Goal: Task Accomplishment & Management: Manage account settings

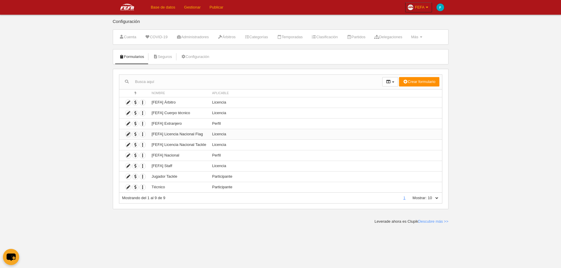
click at [128, 136] on icon at bounding box center [128, 135] width 6 height 6
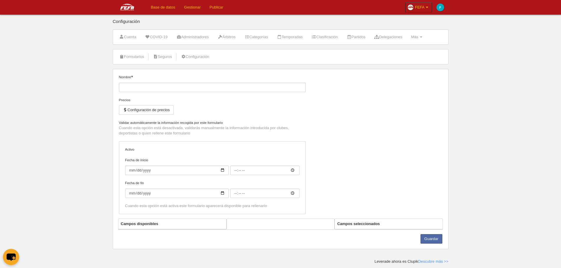
type input "[FEFA] Licencia Nacional Flag"
checkbox input "true"
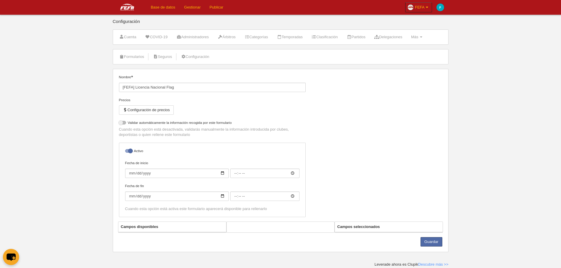
select select "selected"
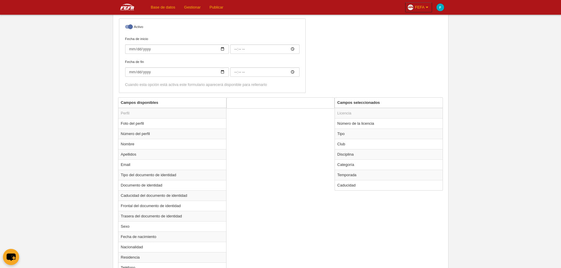
scroll to position [177, 0]
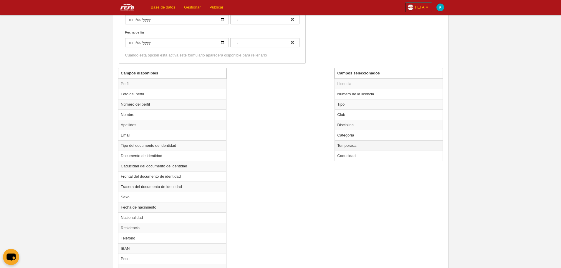
click at [371, 147] on td "Temporada" at bounding box center [389, 145] width 108 height 10
radio input "true"
select select "8371"
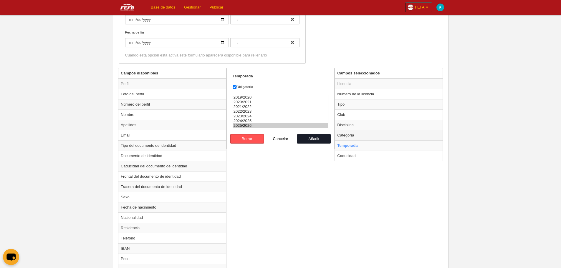
click at [363, 135] on td "Categoría" at bounding box center [389, 135] width 108 height 10
radio input "true"
select select "6795"
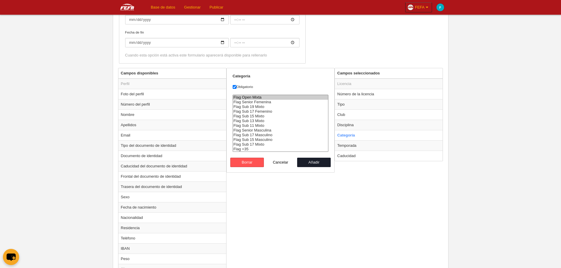
click at [386, 181] on div "Campos disponibles Perfil Foto del perfil Número del perfil Nombre Apellidos Em…" at bounding box center [281, 240] width 328 height 345
click at [282, 163] on button "Cancelar" at bounding box center [281, 162] width 34 height 9
radio input "false"
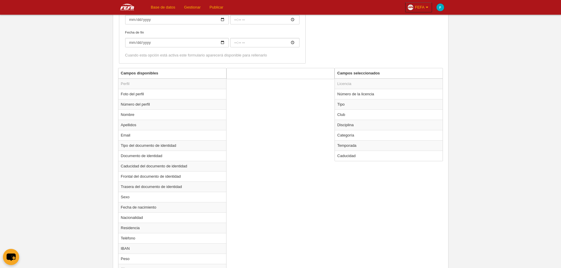
click at [363, 182] on div "Campos disponibles Perfil Foto del perfil Número del perfil Nombre Apellidos Em…" at bounding box center [281, 240] width 328 height 345
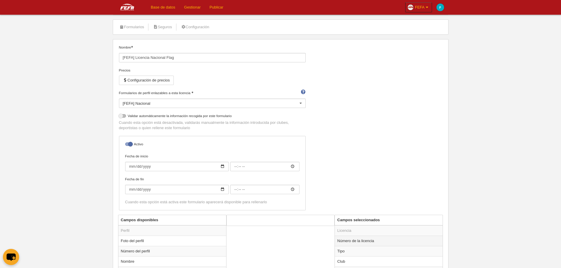
scroll to position [29, 0]
click at [131, 28] on link "Formularios" at bounding box center [131, 27] width 31 height 9
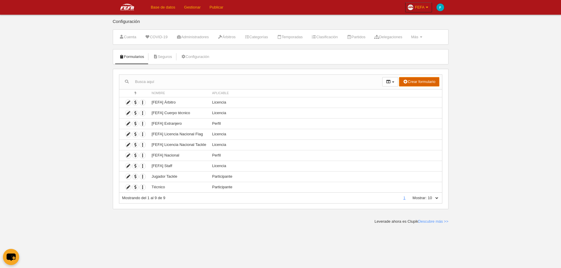
click at [412, 85] on button "Crear formulario" at bounding box center [419, 81] width 40 height 9
click at [411, 104] on span "Licencia" at bounding box center [407, 103] width 19 height 4
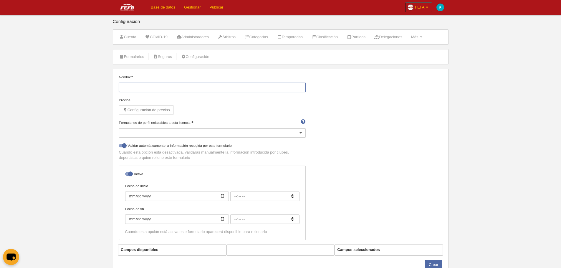
click at [263, 90] on input "Nombre" at bounding box center [212, 87] width 187 height 9
type input "f"
type input "FE"
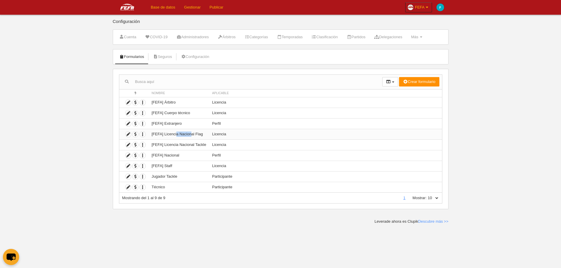
drag, startPoint x: 177, startPoint y: 135, endPoint x: 191, endPoint y: 134, distance: 14.5
click at [191, 134] on td "[FEFA] Licencia Nacional Flag" at bounding box center [179, 134] width 60 height 11
click at [142, 134] on icon "button" at bounding box center [143, 135] width 6 height 6
click at [158, 144] on span "Duplicar formulario" at bounding box center [164, 144] width 37 height 4
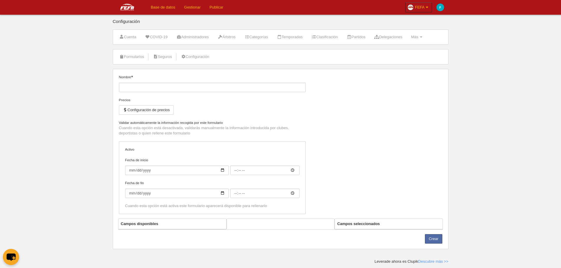
type input "[FEFA] Licencia Nacional Flag (Copia)"
checkbox input "true"
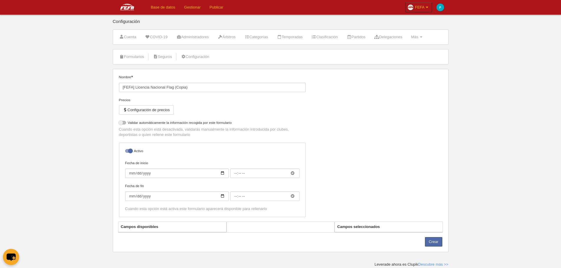
select select "selected"
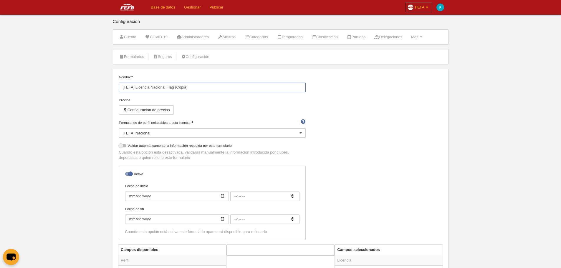
drag, startPoint x: 174, startPoint y: 88, endPoint x: 219, endPoint y: 88, distance: 44.4
click at [219, 88] on input "[FEFA] Licencia Nacional Flag (Copia)" at bounding box center [212, 87] width 187 height 9
click at [177, 88] on input "[FEFA] Licencia Nacional Flag Categorías Inferiores" at bounding box center [212, 87] width 187 height 9
type input "[FEFA] Licencia Nacional Flag Categorías Inferiores"
click at [312, 104] on div "Nombre [FEFA] Licencia Nacional Flag Categorías Inferiores Precios Configuració…" at bounding box center [281, 159] width 328 height 170
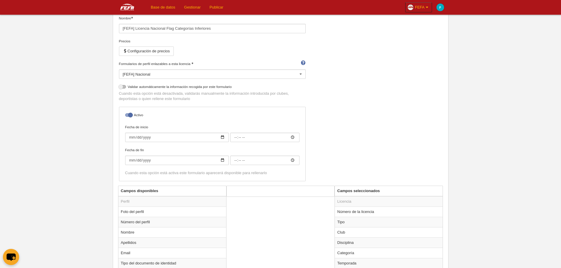
scroll to position [118, 0]
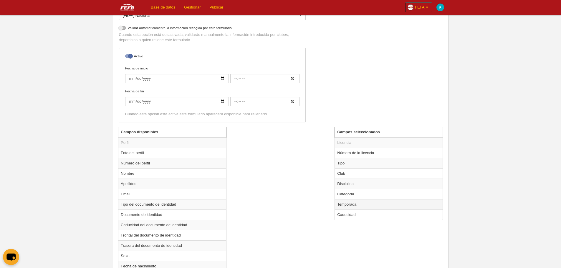
click at [375, 208] on td "Temporada" at bounding box center [389, 204] width 108 height 10
radio input "true"
select select "8371"
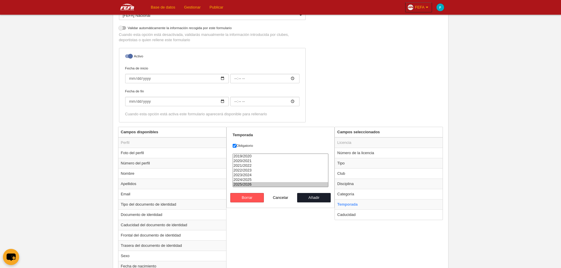
click at [284, 185] on option "2025/2026" at bounding box center [280, 184] width 95 height 5
click at [321, 199] on button "Añadir" at bounding box center [314, 197] width 34 height 9
radio input "false"
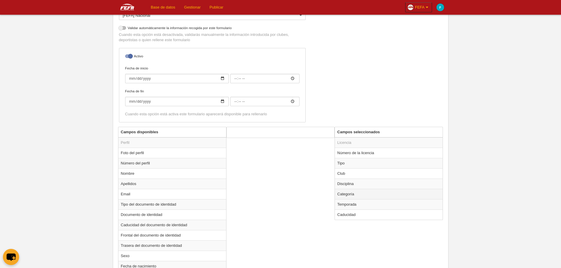
click at [360, 193] on td "Categoría" at bounding box center [389, 194] width 108 height 10
radio input "true"
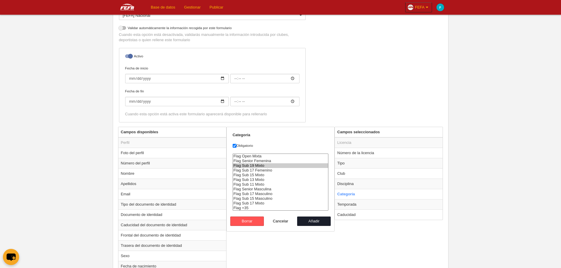
click at [260, 167] on option "Flag Sub 19 Mixto" at bounding box center [280, 165] width 95 height 5
click at [257, 171] on option "Flag Sub 17 Femenino" at bounding box center [280, 170] width 95 height 5
click at [258, 175] on option "Flag Sub 15 Mixto" at bounding box center [280, 175] width 95 height 5
click at [260, 178] on option "Flag Sub 13 Mixto" at bounding box center [280, 179] width 95 height 5
click at [262, 185] on option "Flag Sub 11 Mixto" at bounding box center [280, 184] width 95 height 5
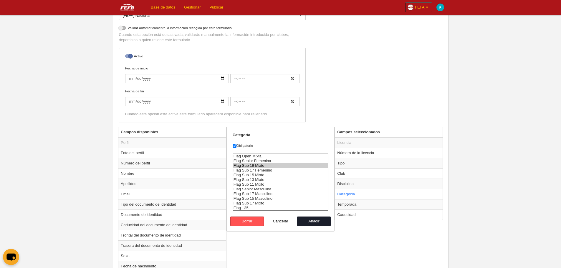
click at [266, 194] on option "Flag Sub 17 Masculino" at bounding box center [280, 194] width 95 height 5
click at [267, 198] on option "Flag Sub 15 Masculino" at bounding box center [280, 198] width 95 height 5
select select "6797"
click at [268, 203] on option "Flag Sub 17 Mixto" at bounding box center [280, 203] width 95 height 5
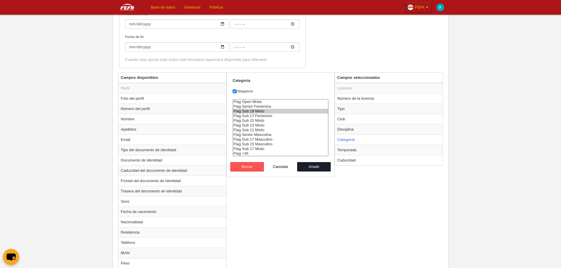
scroll to position [177, 0]
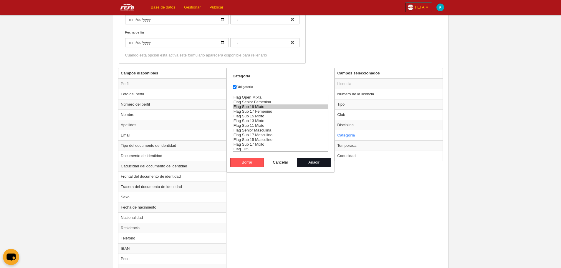
click at [321, 165] on button "Añadir" at bounding box center [314, 162] width 34 height 9
radio input "false"
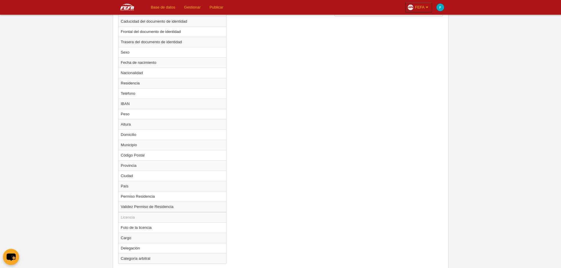
scroll to position [352, 0]
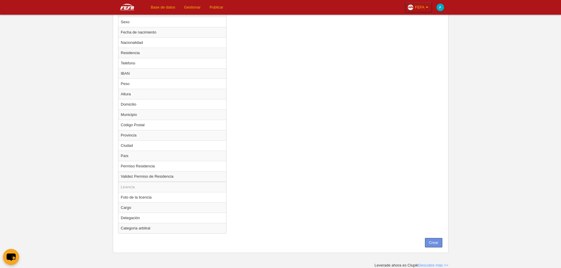
click at [437, 244] on button "Crear" at bounding box center [433, 242] width 17 height 9
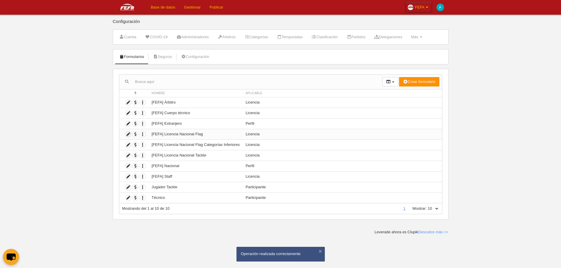
click at [129, 136] on icon at bounding box center [128, 135] width 6 height 6
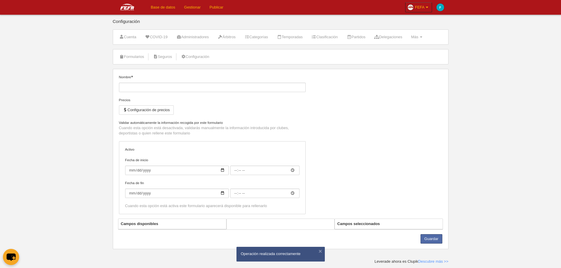
type input "[FEFA] Licencia Nacional Flag"
checkbox input "true"
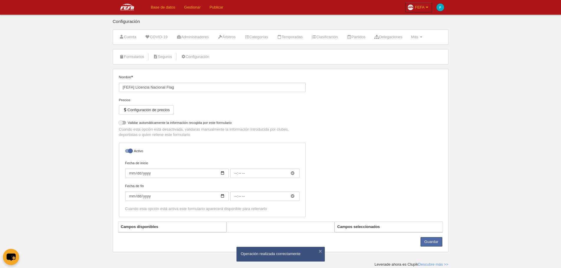
select select "selected"
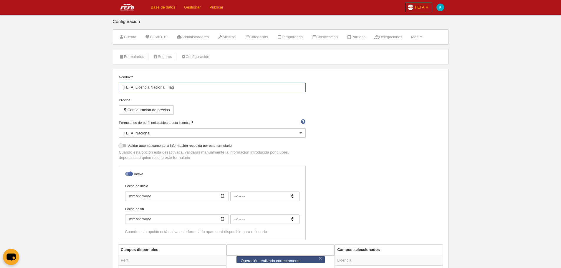
click at [194, 89] on input "[FEFA] Licencia Nacional Flag" at bounding box center [212, 87] width 187 height 9
type input "[FEFA] Licencia Nacional Flag Senior"
click at [344, 117] on div "Nombre [FEFA] Licencia Nacional Flag Senior Precios Configuración de precios Fo…" at bounding box center [281, 159] width 328 height 170
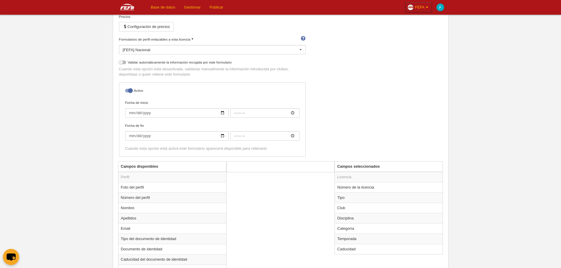
scroll to position [118, 0]
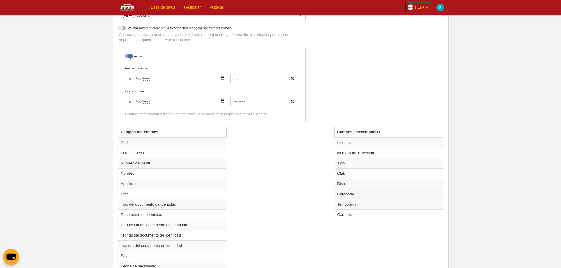
click at [359, 194] on td "Categoría" at bounding box center [389, 194] width 108 height 10
radio input "true"
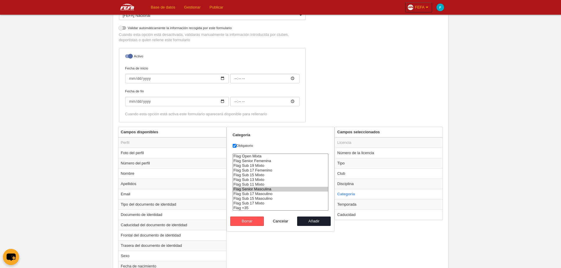
click at [263, 189] on option "Flag Senior Masculina" at bounding box center [280, 189] width 95 height 5
click at [265, 169] on option "Flag Sub 17 Femenino" at bounding box center [280, 170] width 95 height 5
click at [265, 162] on option "Flag Senior Femenina" at bounding box center [280, 161] width 95 height 5
click at [264, 157] on option "Flag Open Mixta" at bounding box center [280, 156] width 95 height 5
select select "6795"
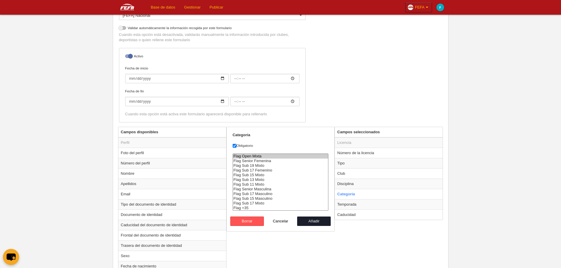
click at [255, 170] on option "Flag Sub 17 Femenino" at bounding box center [280, 170] width 95 height 5
click at [319, 222] on button "Añadir" at bounding box center [314, 221] width 34 height 9
radio input "false"
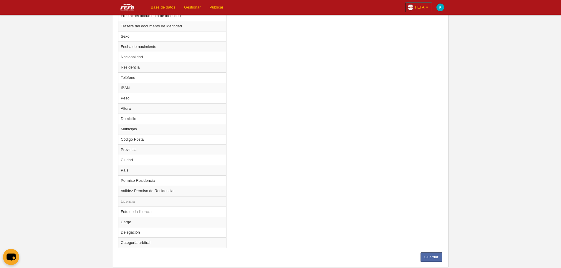
scroll to position [352, 0]
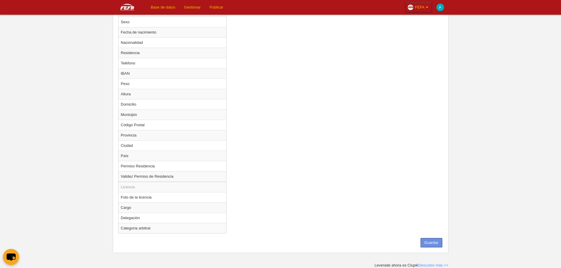
click at [429, 240] on button "Guardar" at bounding box center [431, 242] width 22 height 9
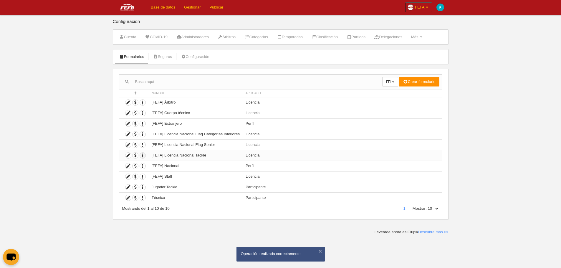
click at [143, 157] on icon "button" at bounding box center [143, 156] width 6 height 6
click at [155, 165] on span "Duplicar formulario" at bounding box center [164, 165] width 37 height 4
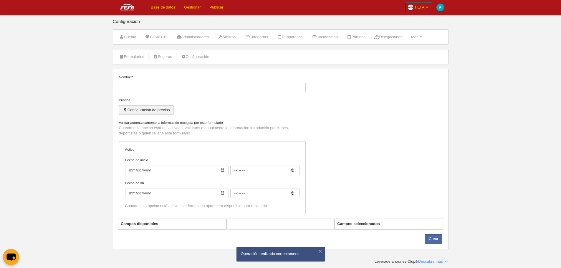
type input "[FEFA] Licencia Nacional Tackle (Copia)"
checkbox input "true"
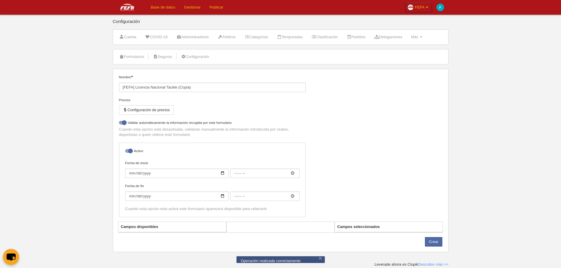
select select "selected"
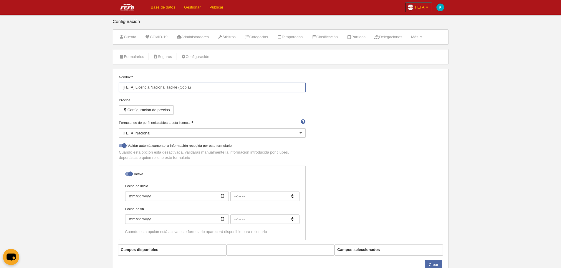
click at [183, 89] on input "[FEFA] Licencia Nacional Tackle (Copia)" at bounding box center [212, 87] width 187 height 9
drag, startPoint x: 177, startPoint y: 89, endPoint x: 230, endPoint y: 91, distance: 53.3
click at [230, 91] on input "[FEFA] Licencia Nacional Tackle (Copia)" at bounding box center [212, 87] width 187 height 9
type input "[FEFA] Licencia Nacional Tackle Categorías Inferiores"
click at [385, 121] on div "Nombre [FEFA] Licencia Nacional Tackle Categorías Inferiores Precios Configurac…" at bounding box center [281, 159] width 328 height 170
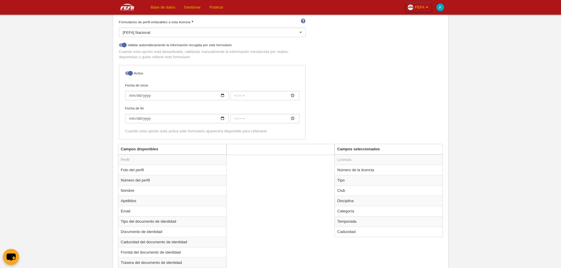
scroll to position [118, 0]
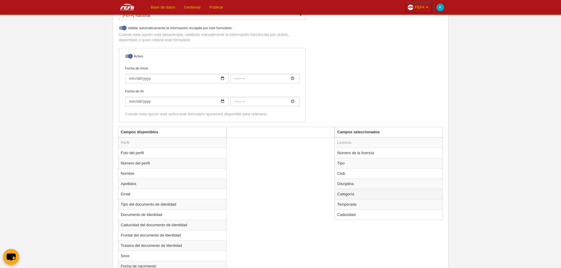
click at [355, 193] on td "Categoría" at bounding box center [389, 194] width 108 height 10
radio input "true"
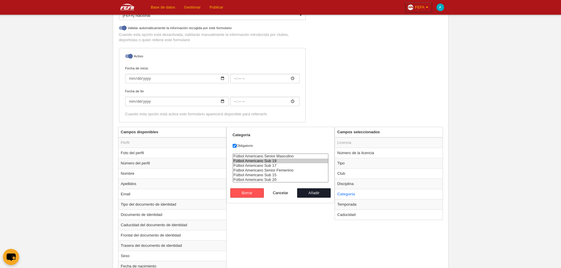
click at [282, 160] on option "Fútbol Americano Sub 19" at bounding box center [280, 161] width 95 height 5
click at [275, 166] on option "Fútbol Americano Sub 17" at bounding box center [280, 165] width 95 height 5
click at [280, 174] on option "Fútbol Americano Sub 15" at bounding box center [280, 175] width 95 height 5
select select "6551"
click at [276, 179] on option "Fútbol Americano Sub 20" at bounding box center [280, 179] width 95 height 5
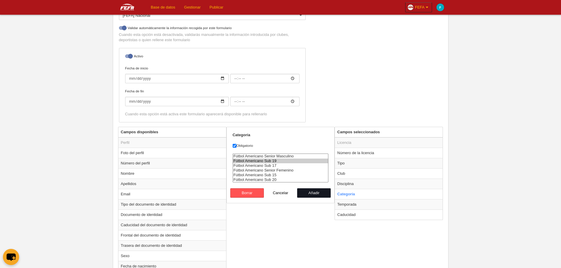
click at [317, 193] on button "Añadir" at bounding box center [314, 192] width 34 height 9
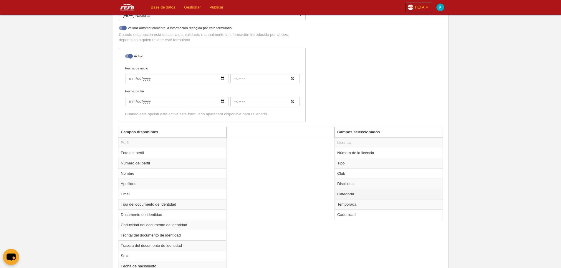
click at [358, 193] on td "Categoría" at bounding box center [389, 194] width 108 height 10
radio input "true"
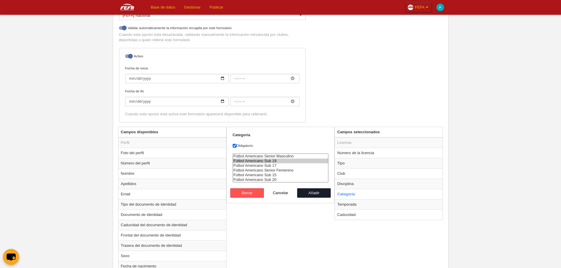
select select "6551"
click at [279, 180] on option "Fútbol Americano Sub 20" at bounding box center [280, 179] width 95 height 5
click at [314, 193] on button "Añadir" at bounding box center [314, 192] width 34 height 9
radio input "false"
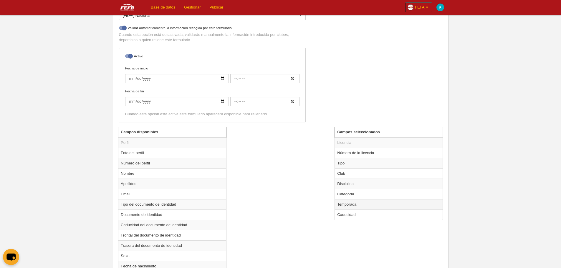
click at [366, 206] on td "Temporada" at bounding box center [389, 204] width 108 height 10
radio input "true"
select select "8371"
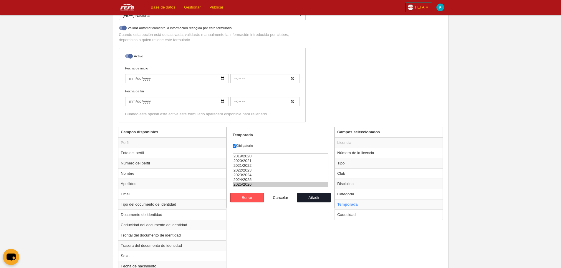
click at [277, 184] on option "2025/2026" at bounding box center [280, 184] width 95 height 5
click at [311, 196] on button "Añadir" at bounding box center [314, 197] width 34 height 9
radio input "false"
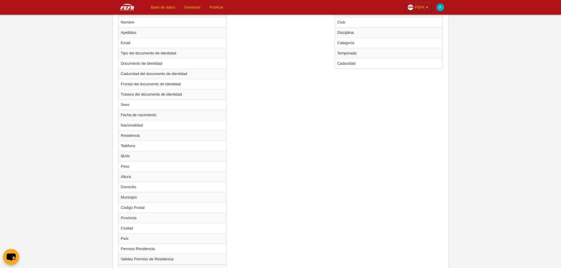
scroll to position [352, 0]
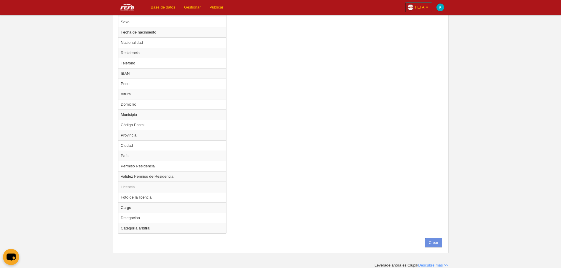
click at [431, 239] on button "Crear" at bounding box center [433, 242] width 17 height 9
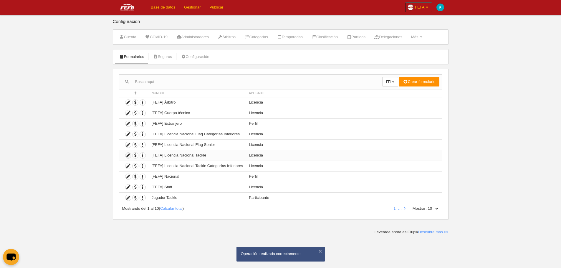
click at [129, 156] on icon at bounding box center [128, 156] width 6 height 6
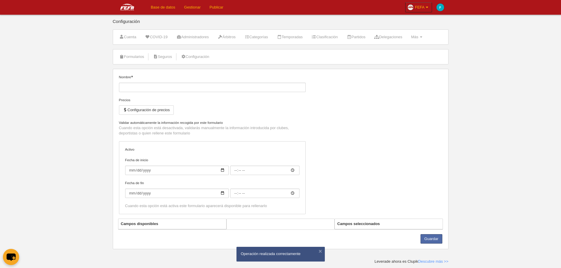
type input "[FEFA] Licencia Nacional Tackle"
checkbox input "true"
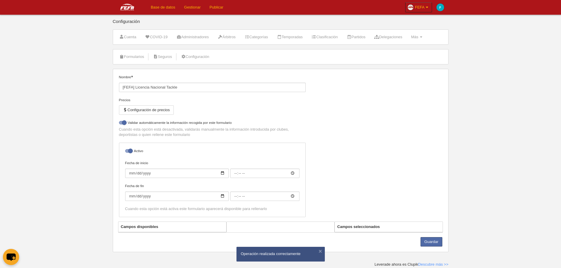
select select "selected"
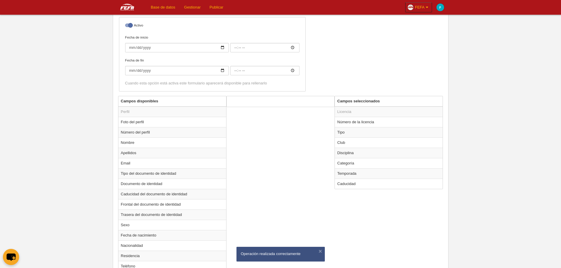
scroll to position [169, 0]
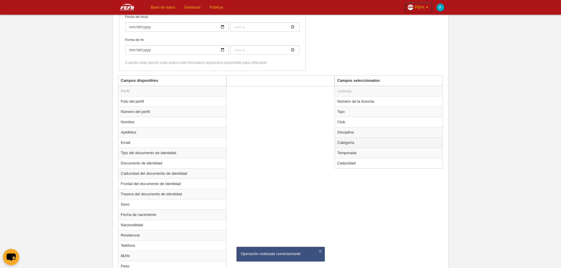
click at [368, 145] on td "Categoría" at bounding box center [389, 142] width 108 height 10
radio input "true"
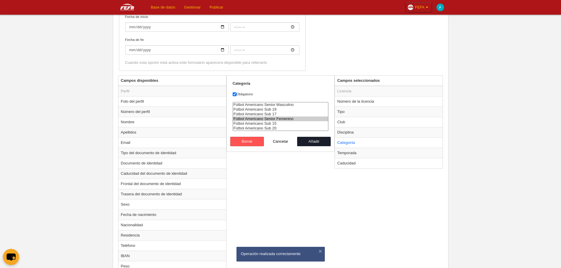
click at [282, 120] on option "Fútbol Americano Senior Femenino" at bounding box center [280, 119] width 95 height 5
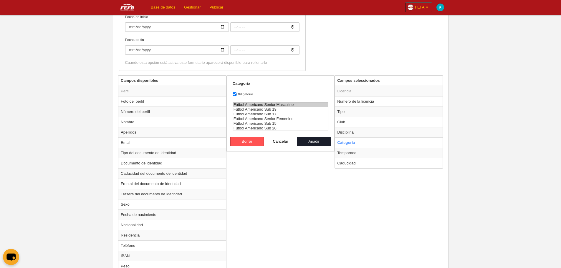
click at [283, 105] on option "Fútbol Americano Senior Masculino" at bounding box center [280, 104] width 95 height 5
click at [279, 131] on select "Fútbol Americano Senior Masculino Fútbol Americano Sub 19 Fútbol Americano Sub …" at bounding box center [281, 116] width 96 height 29
select select "6550"
click at [279, 127] on option "Fútbol Americano Sub 20" at bounding box center [280, 128] width 95 height 5
click at [312, 142] on button "Añadir" at bounding box center [314, 141] width 34 height 9
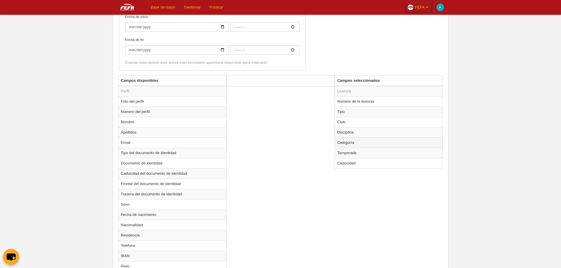
click at [351, 145] on td "Categoría" at bounding box center [389, 142] width 108 height 10
radio input "true"
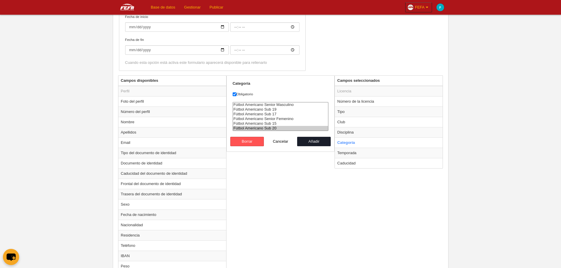
click at [289, 130] on option "Fútbol Americano Sub 20" at bounding box center [280, 128] width 95 height 5
click at [286, 120] on option "Fútbol Americano Senior Femenino" at bounding box center [280, 119] width 95 height 5
select select "6550"
click at [288, 106] on option "Fútbol Americano Senior Masculino" at bounding box center [280, 104] width 95 height 5
click at [314, 141] on button "Añadir" at bounding box center [314, 141] width 34 height 9
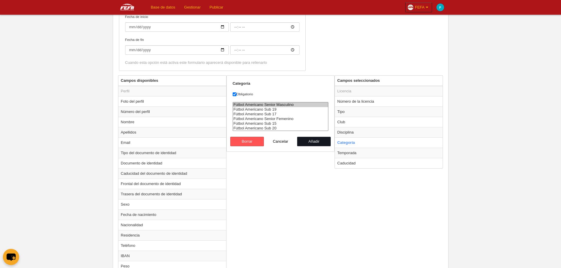
radio input "false"
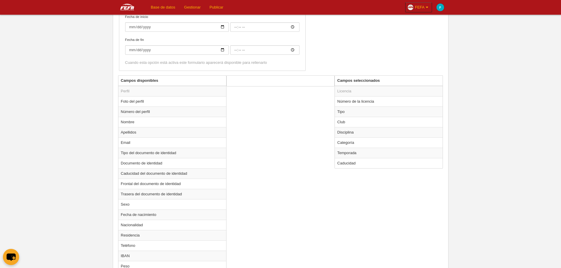
scroll to position [52, 0]
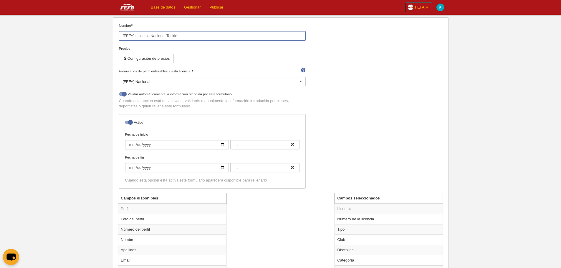
click at [193, 39] on input "[FEFA] Licencia Nacional Tackle" at bounding box center [212, 35] width 187 height 9
type input "[FEFA] Licencia Nacional Tackle Senior"
click at [355, 92] on div "Nombre [FEFA] Licencia Nacional Tackle Senior Precios Configuración de precios …" at bounding box center [281, 108] width 328 height 170
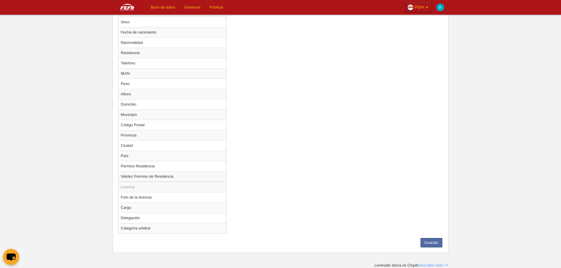
scroll to position [234, 0]
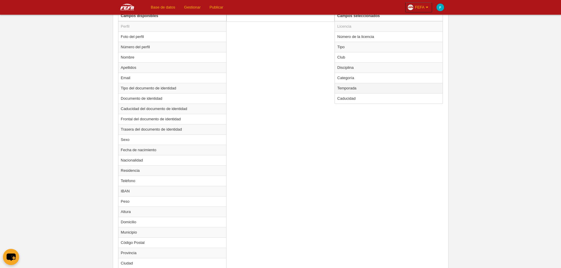
click at [379, 89] on td "Temporada" at bounding box center [389, 88] width 108 height 10
radio input "true"
select select "8371"
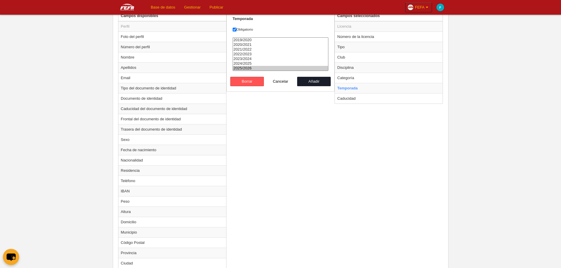
click at [290, 70] on option "2025/2026" at bounding box center [280, 68] width 95 height 5
click at [320, 86] on button "Añadir" at bounding box center [314, 81] width 34 height 9
radio input "false"
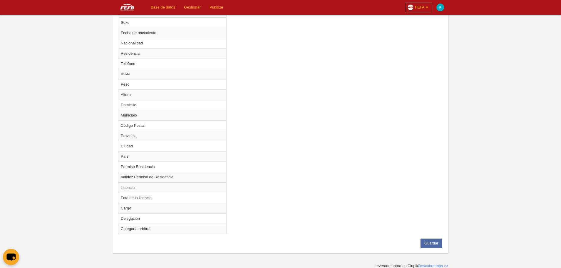
scroll to position [352, 0]
click at [433, 242] on button "Guardar" at bounding box center [431, 242] width 22 height 9
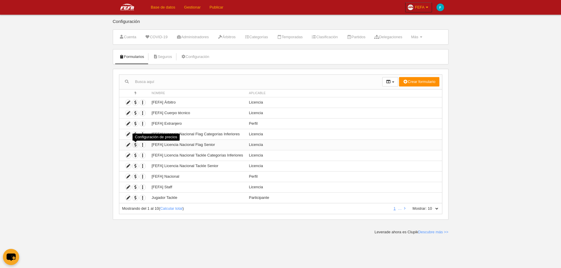
click at [135, 146] on span "button" at bounding box center [135, 145] width 6 height 6
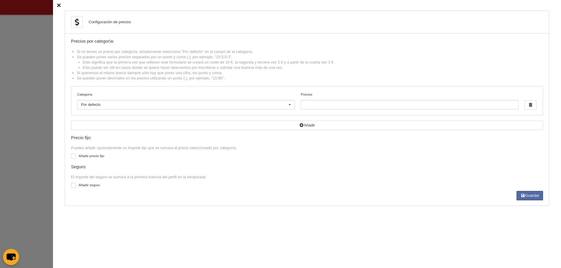
click at [285, 107] on div at bounding box center [289, 104] width 9 height 9
click at [288, 105] on div at bounding box center [289, 104] width 9 height 9
click at [53, 3] on div "Configuración de precios Precios por categoría: Si no tienes un precio por cate…" at bounding box center [307, 134] width 508 height 268
click at [57, 4] on icon at bounding box center [59, 6] width 4 height 4
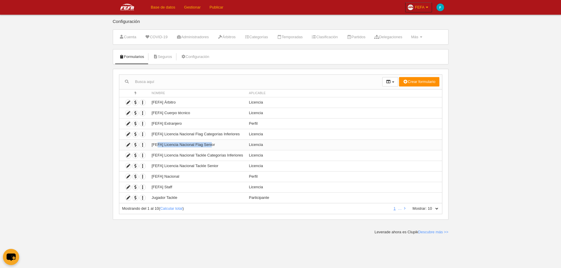
drag, startPoint x: 212, startPoint y: 144, endPoint x: 157, endPoint y: 145, distance: 55.6
click at [157, 145] on td "[FEFA] Licencia Nacional Flag Senior" at bounding box center [197, 145] width 97 height 11
click at [135, 145] on span "button" at bounding box center [135, 145] width 6 height 6
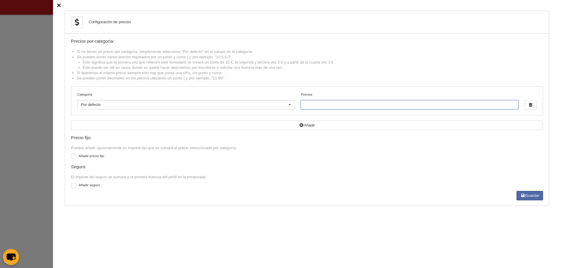
click at [325, 102] on input "Precios" at bounding box center [408, 104] width 217 height 9
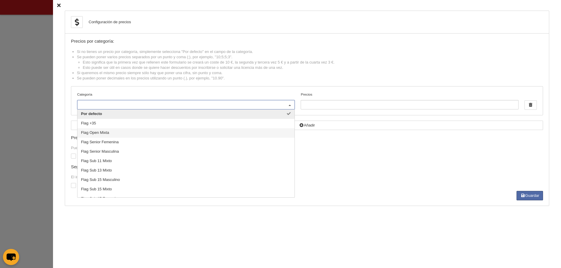
click at [105, 133] on span "Flag Open Mixta" at bounding box center [185, 132] width 217 height 9
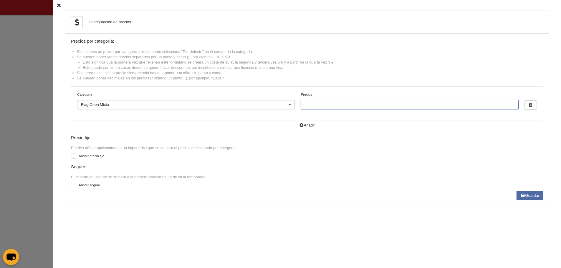
click at [334, 107] on input "Precios" at bounding box center [408, 104] width 217 height 9
type input "229"
click at [71, 157] on div at bounding box center [73, 156] width 5 height 5
click at [71, 157] on input "checkbox" at bounding box center [73, 157] width 4 height 4
checkbox input "true"
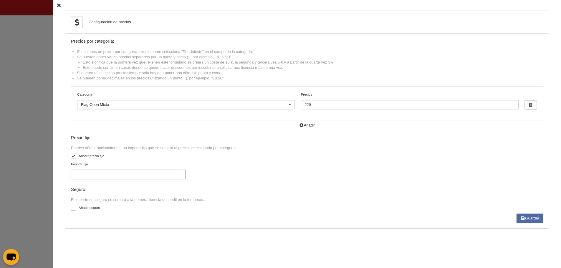
click at [104, 172] on input "Importe fijo" at bounding box center [128, 174] width 115 height 9
type input "40"
click at [281, 166] on div "Importe fijo 40" at bounding box center [307, 173] width 476 height 23
click at [531, 219] on button "Guardar" at bounding box center [529, 218] width 26 height 9
click at [57, 7] on icon at bounding box center [59, 6] width 4 height 4
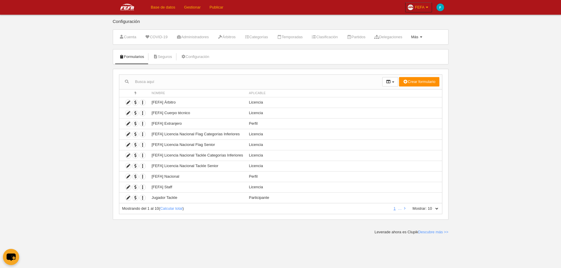
click at [422, 37] on span at bounding box center [421, 36] width 2 height 1
click at [406, 62] on link "Formularios" at bounding box center [397, 60] width 55 height 9
click at [127, 113] on icon at bounding box center [128, 113] width 6 height 6
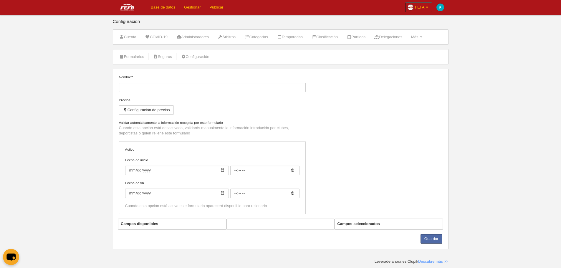
type input "[FEFA] Cuerpo técnico"
checkbox input "true"
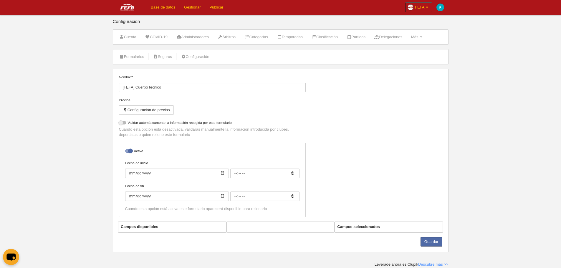
select select "selected"
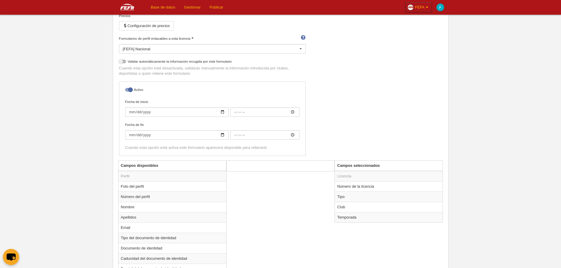
scroll to position [88, 0]
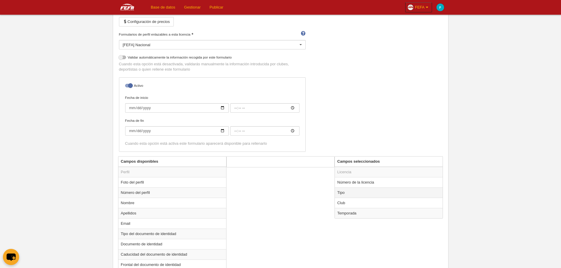
click at [364, 192] on td "Tipo" at bounding box center [389, 192] width 108 height 10
radio input "true"
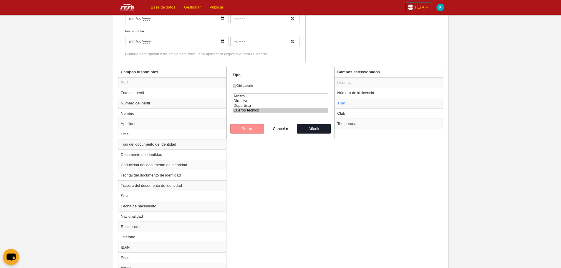
scroll to position [177, 0]
click at [331, 88] on div "Tipo Obligatorio Árbitro Directivo Deportista Cuerpo técnico Borrar Cancelar Añ…" at bounding box center [280, 104] width 108 height 72
click at [254, 105] on option "Deportista" at bounding box center [280, 106] width 95 height 5
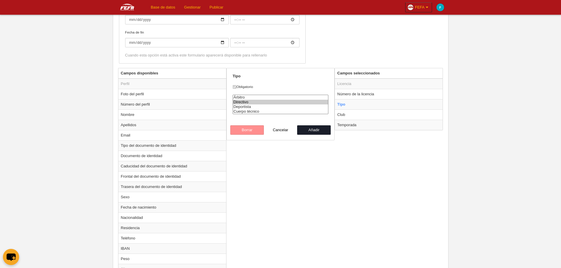
click at [254, 103] on option "Directivo" at bounding box center [280, 102] width 95 height 5
select select "referee"
click at [256, 97] on option "Árbitro" at bounding box center [280, 97] width 95 height 5
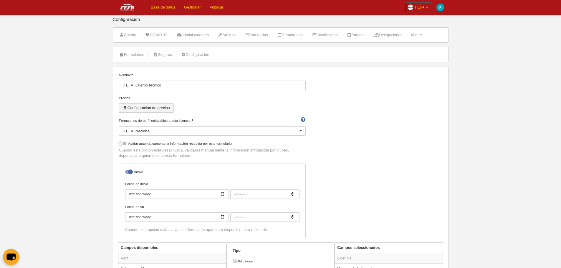
scroll to position [0, 0]
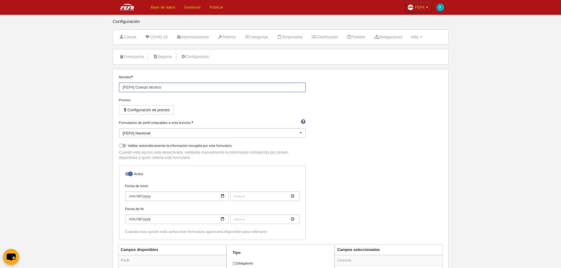
click at [176, 84] on input "[FEFA] Cuerpo técnico" at bounding box center [212, 87] width 187 height 9
type input "[FEFA] Cuerpo técnico+"
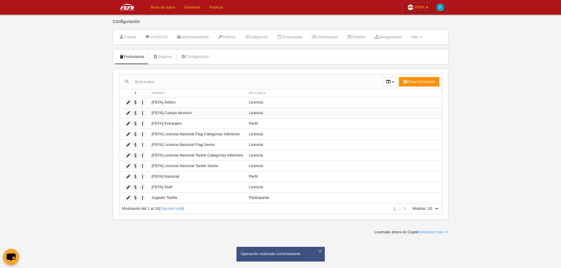
click at [217, 114] on td "[FEFA] Cuerpo técnico+" at bounding box center [197, 113] width 97 height 11
click at [129, 114] on icon at bounding box center [128, 113] width 6 height 6
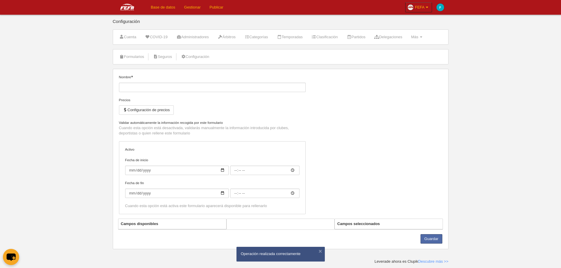
type input "[FEFA] Cuerpo técnico+"
checkbox input "true"
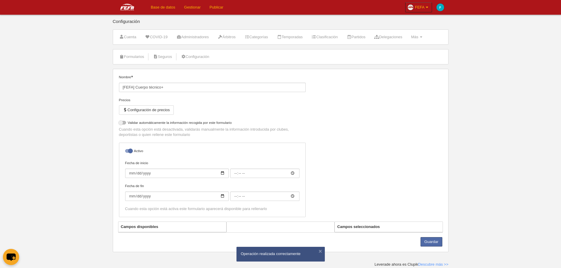
select select "selected"
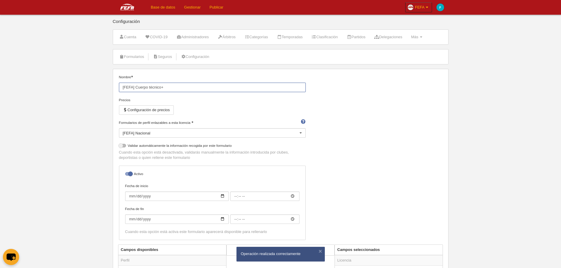
click at [202, 84] on input "[FEFA] Cuerpo técnico+" at bounding box center [212, 87] width 187 height 9
type input "[FEFA] Cuerpo técnico"
click at [367, 197] on div "Nombre [FEFA] Cuerpo técnico Precios Configuración de precios Formularios de pe…" at bounding box center [281, 159] width 328 height 170
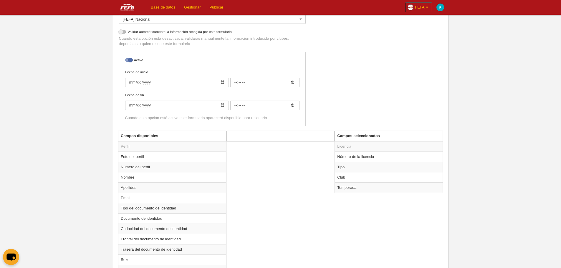
scroll to position [147, 0]
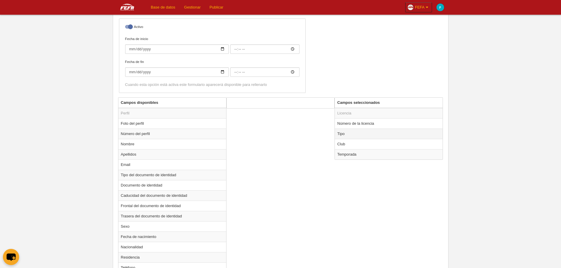
click at [349, 133] on td "Tipo" at bounding box center [389, 134] width 108 height 10
radio input "true"
select select "staff"
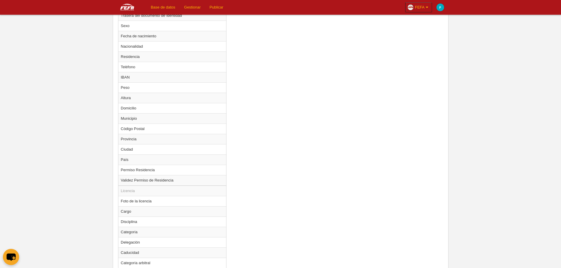
scroll to position [383, 0]
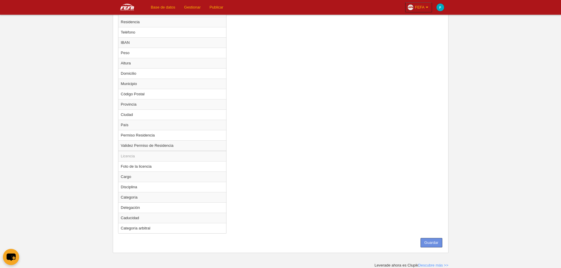
click at [430, 245] on button "Guardar" at bounding box center [431, 242] width 22 height 9
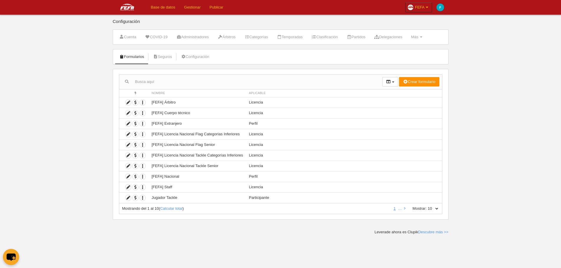
click at [479, 150] on body "Base de datos Gestionar Publicar FEFA Ajustes generales Ir a mi dominio FEFA Mi…" at bounding box center [280, 134] width 561 height 268
click at [170, 7] on link "Base de datos" at bounding box center [162, 7] width 33 height 15
